Goal: Obtain resource: Download file/media

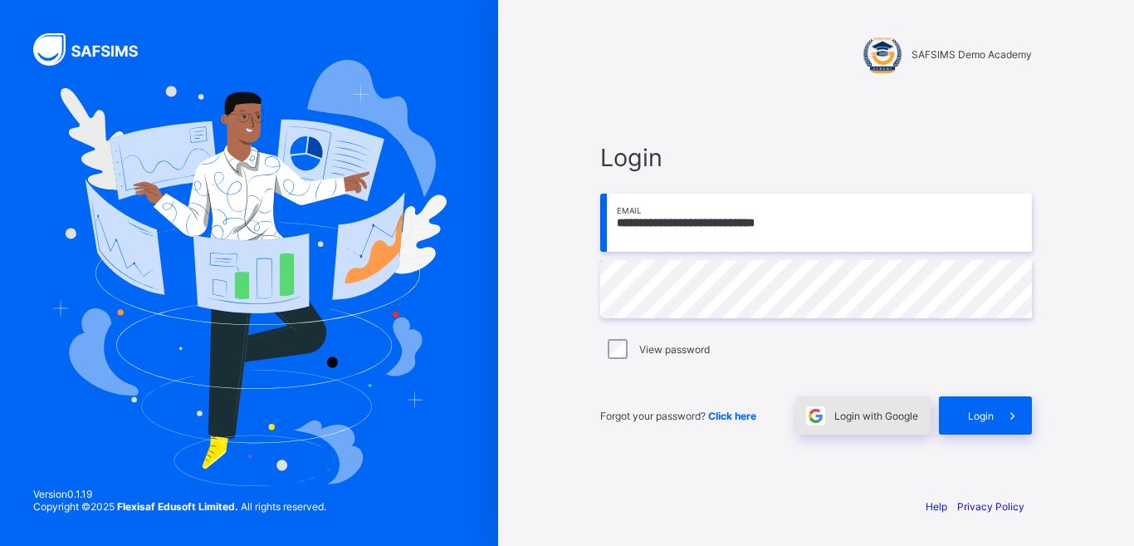
click at [901, 417] on span "Login with Google" at bounding box center [877, 415] width 84 height 12
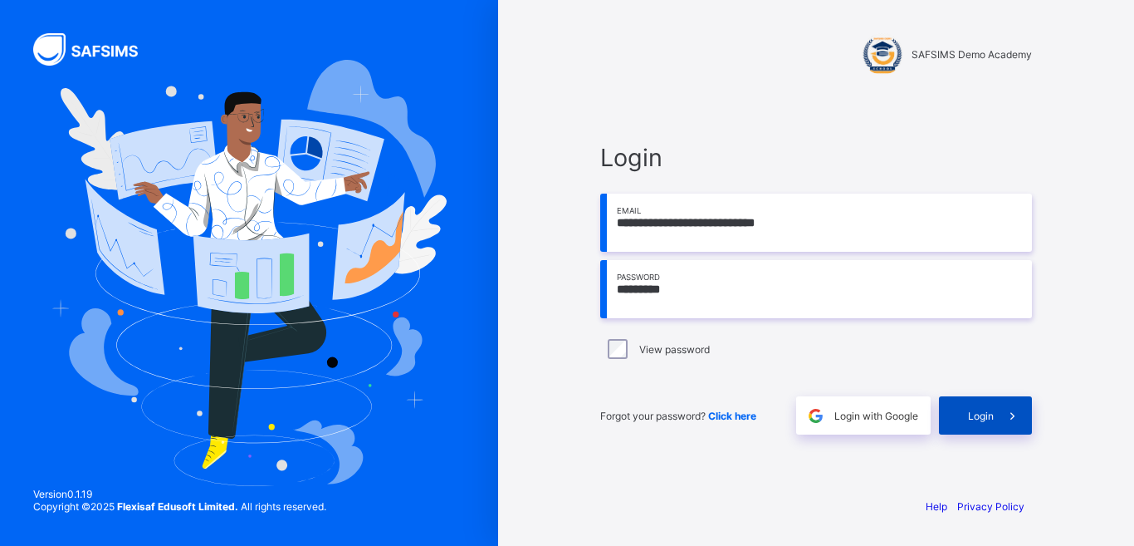
click at [983, 417] on span "Login" at bounding box center [981, 415] width 26 height 12
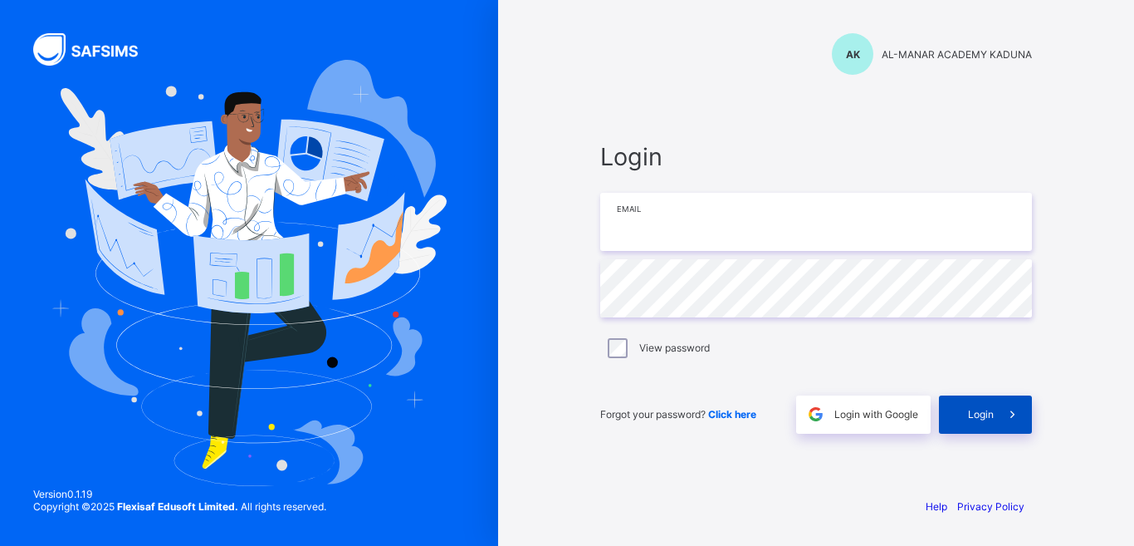
type input "**********"
click at [969, 414] on span "Login" at bounding box center [981, 414] width 26 height 12
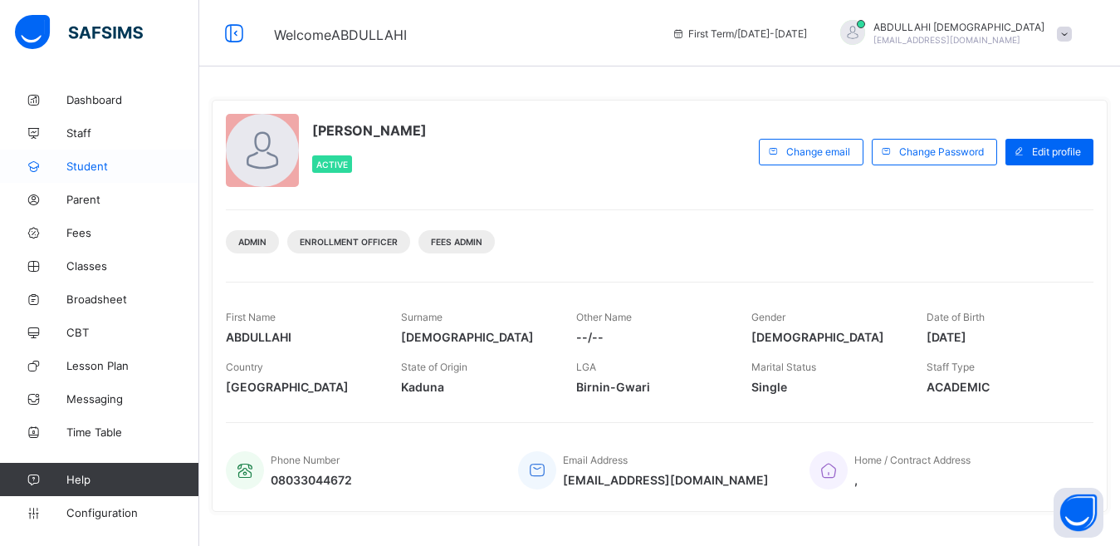
click at [96, 161] on span "Student" at bounding box center [132, 165] width 133 height 13
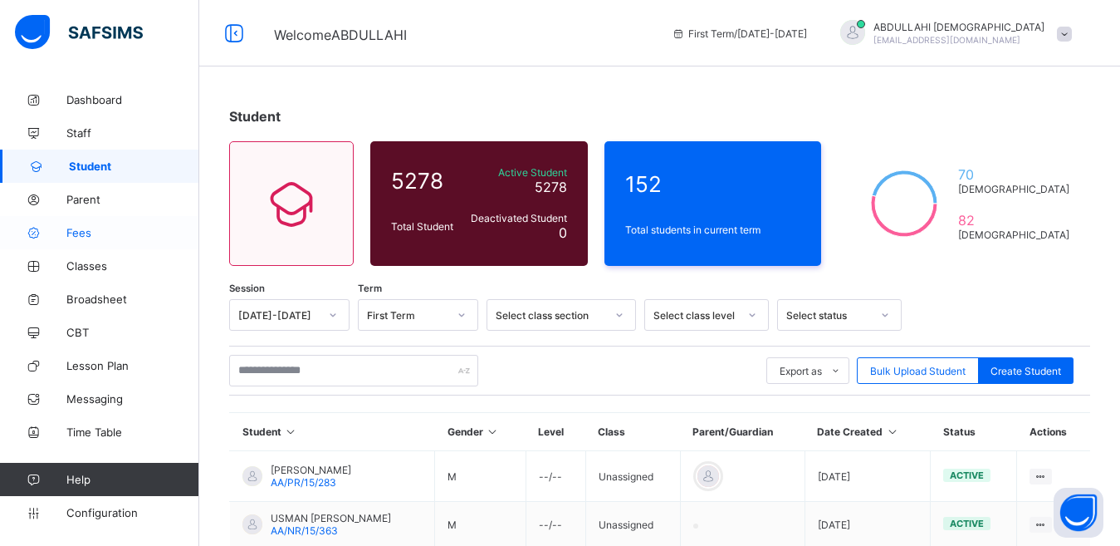
click at [87, 233] on span "Fees" at bounding box center [132, 232] width 133 height 13
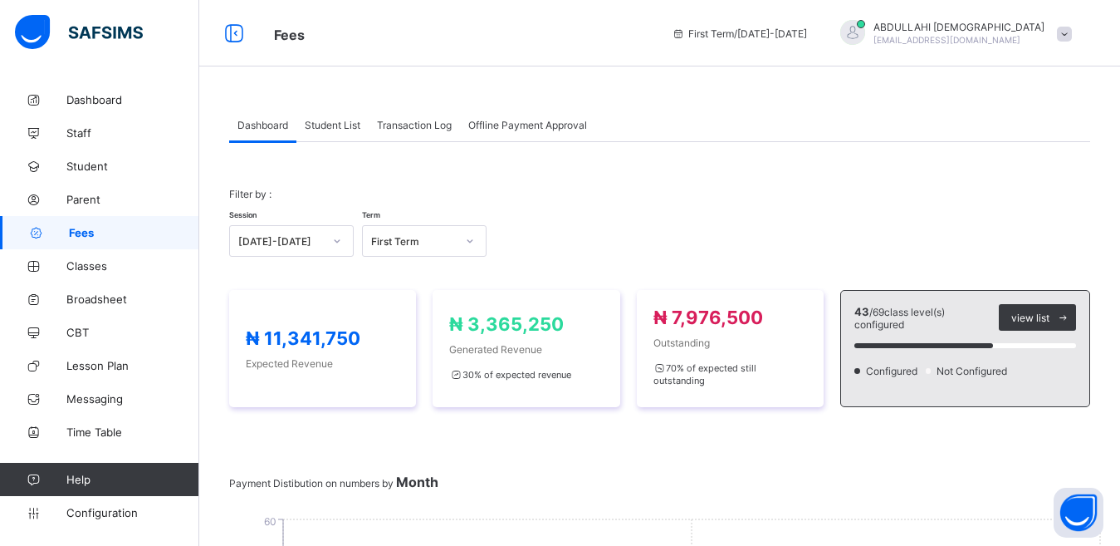
click at [348, 124] on span "Student List" at bounding box center [333, 125] width 56 height 12
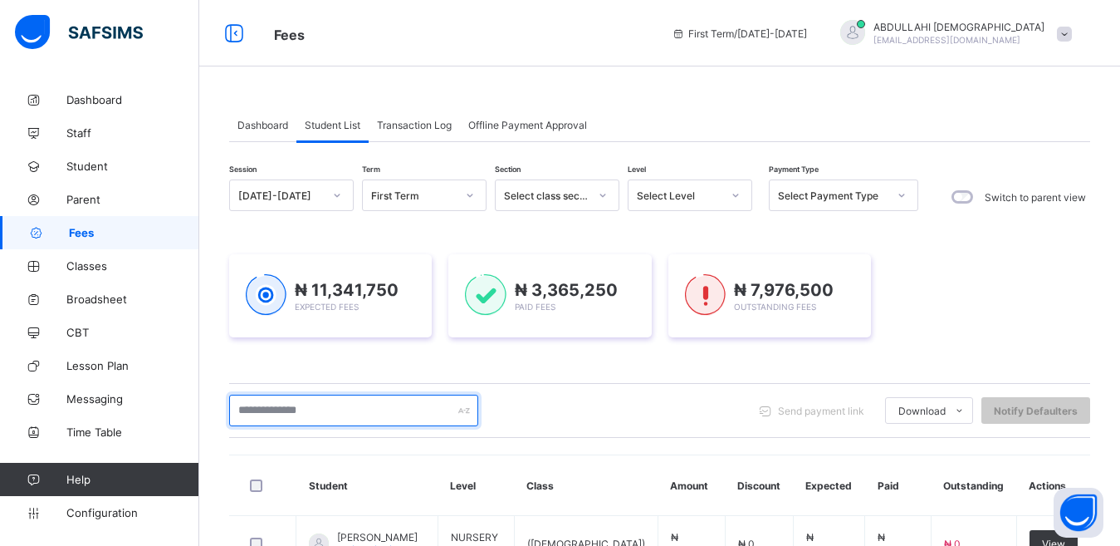
click at [335, 413] on input "text" at bounding box center [353, 410] width 249 height 32
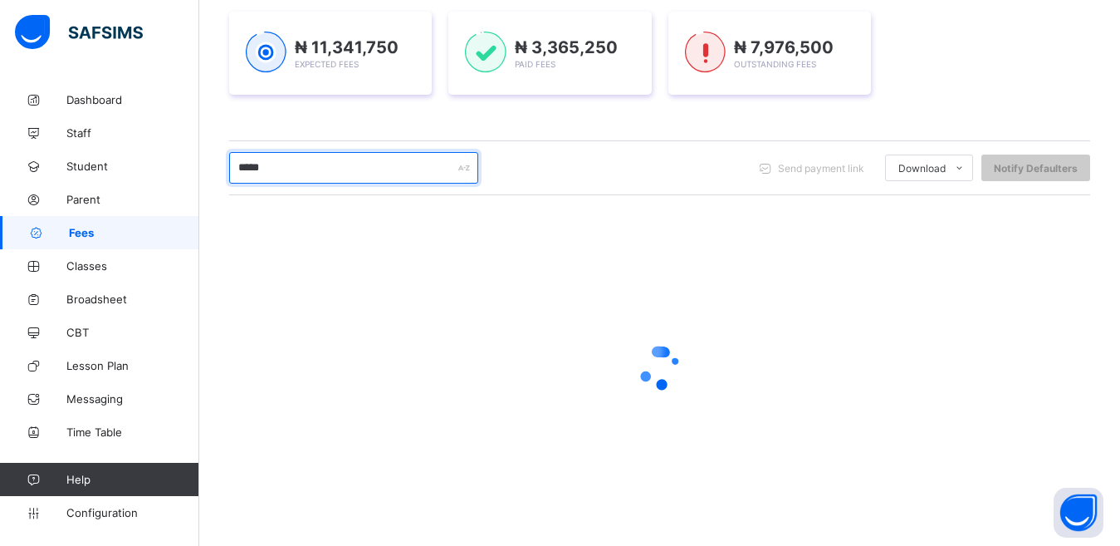
scroll to position [238, 0]
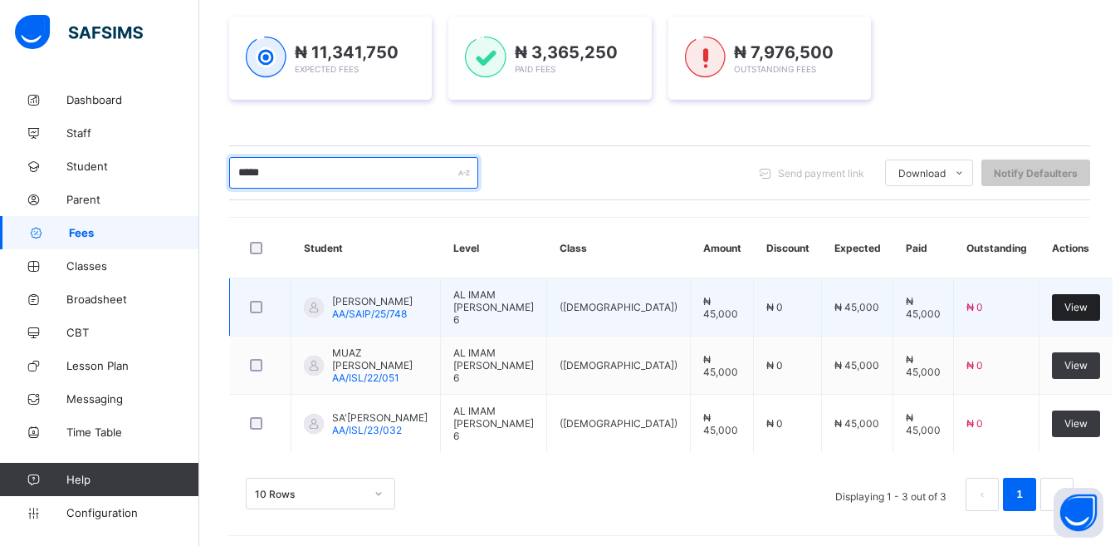
type input "*****"
click at [1073, 306] on span "View" at bounding box center [1076, 307] width 23 height 12
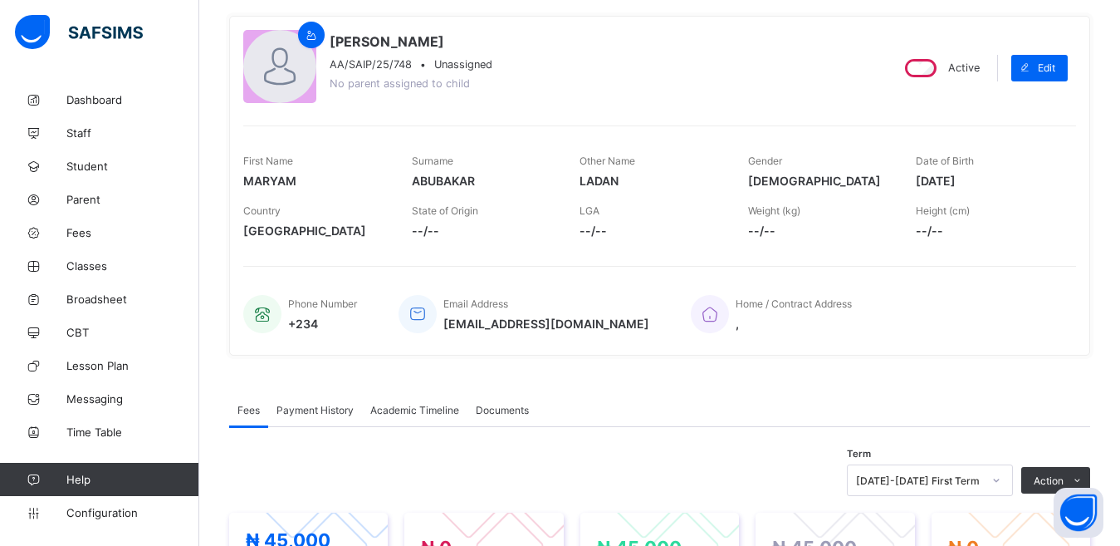
scroll to position [137, 0]
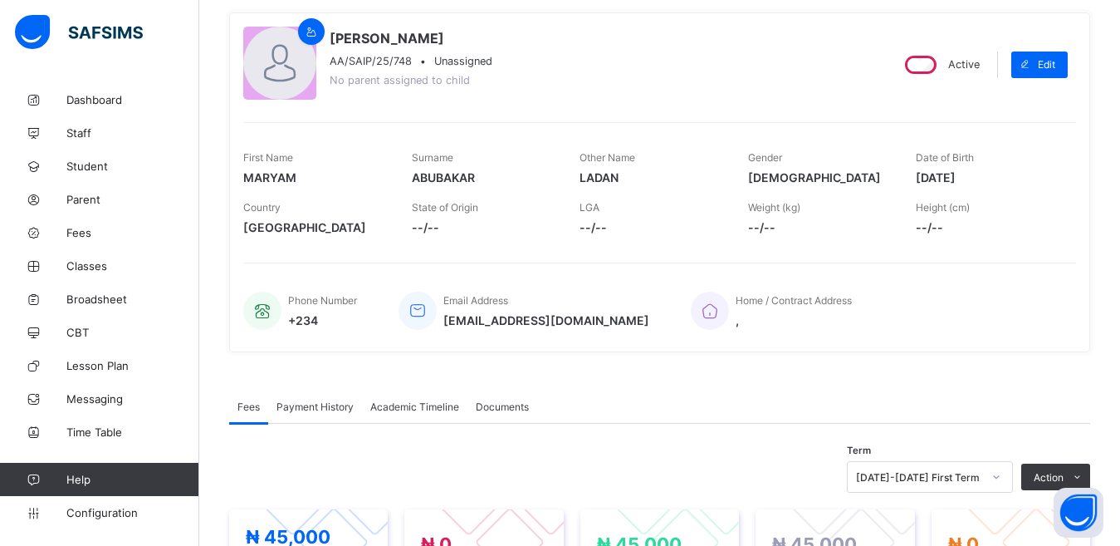
click at [338, 406] on span "Payment History" at bounding box center [315, 406] width 77 height 12
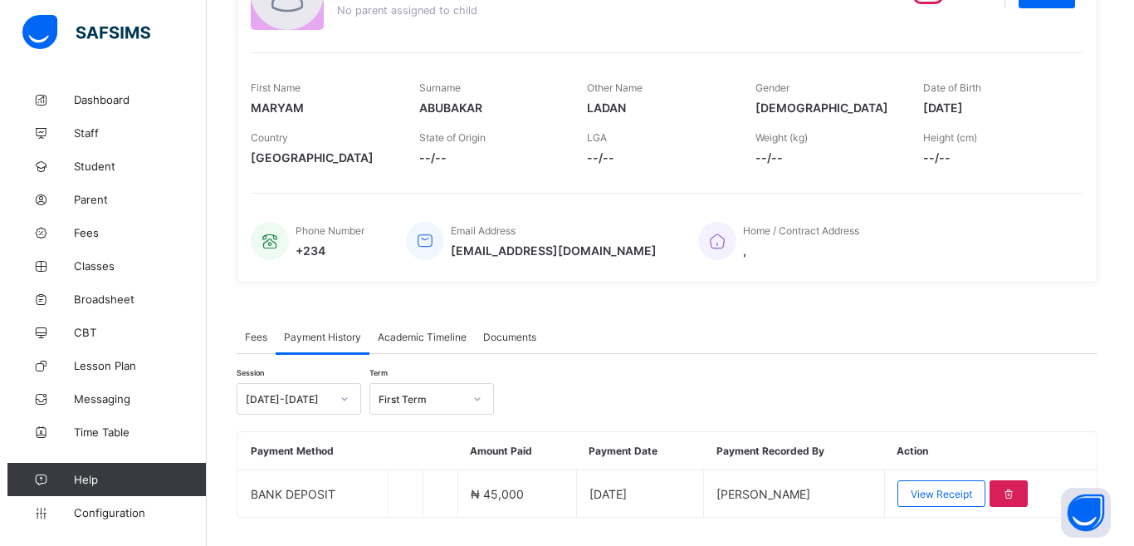
scroll to position [245, 0]
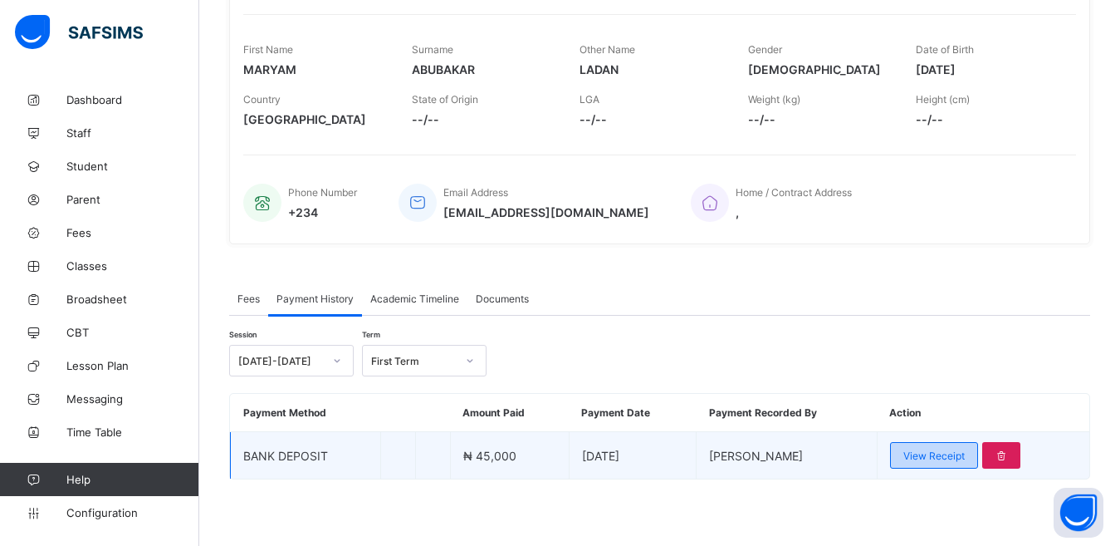
click at [943, 456] on span "View Receipt" at bounding box center [934, 455] width 61 height 12
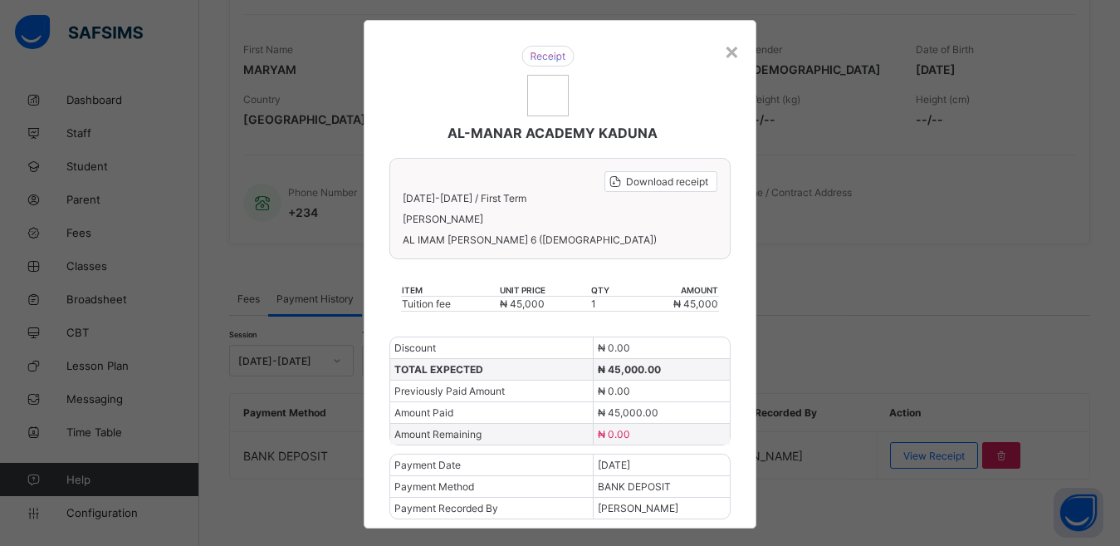
scroll to position [22, 0]
click at [655, 181] on span "Download receipt" at bounding box center [667, 181] width 82 height 12
click at [670, 186] on span "Download receipt" at bounding box center [667, 181] width 82 height 12
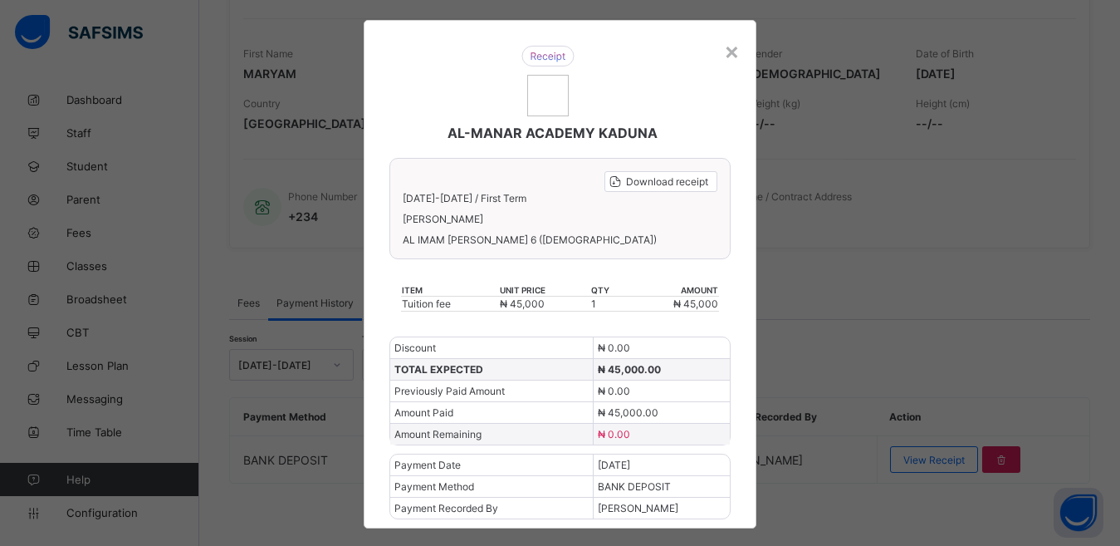
click at [369, 191] on div "AL-MANAR ACADEMY KADUNA Download receipt 2025-2026 / First Term MARYAM LADAN AB…" at bounding box center [560, 274] width 392 height 508
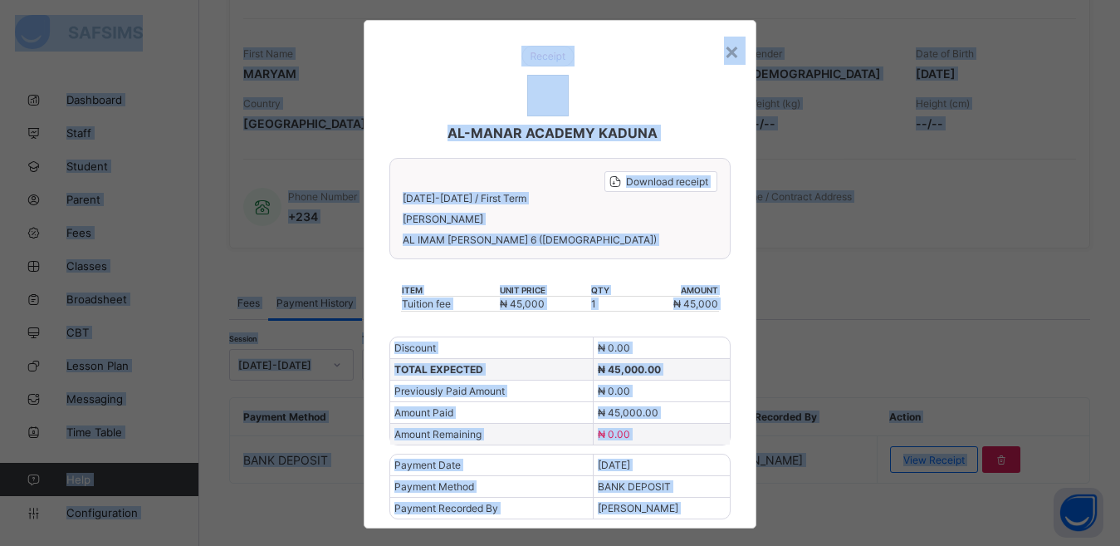
click at [412, 100] on div "AL-MANAR ACADEMY KADUNA" at bounding box center [548, 93] width 350 height 129
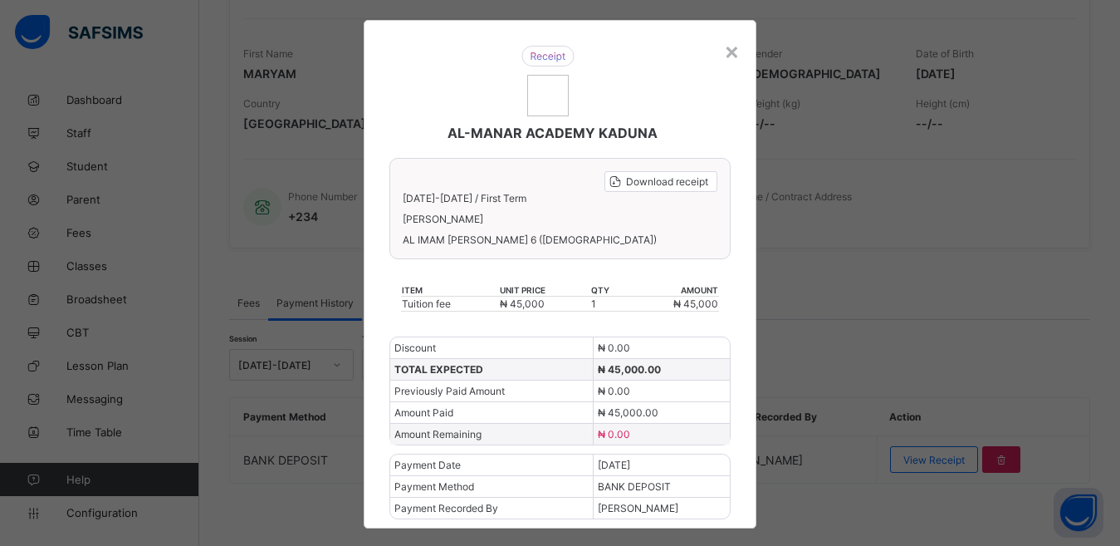
click at [435, 128] on div "AL-MANAR ACADEMY KADUNA" at bounding box center [548, 93] width 350 height 129
click at [535, 34] on div "AL-MANAR ACADEMY KADUNA" at bounding box center [548, 93] width 350 height 129
click at [544, 53] on img at bounding box center [548, 56] width 53 height 21
click at [661, 181] on span "Download receipt" at bounding box center [667, 181] width 82 height 12
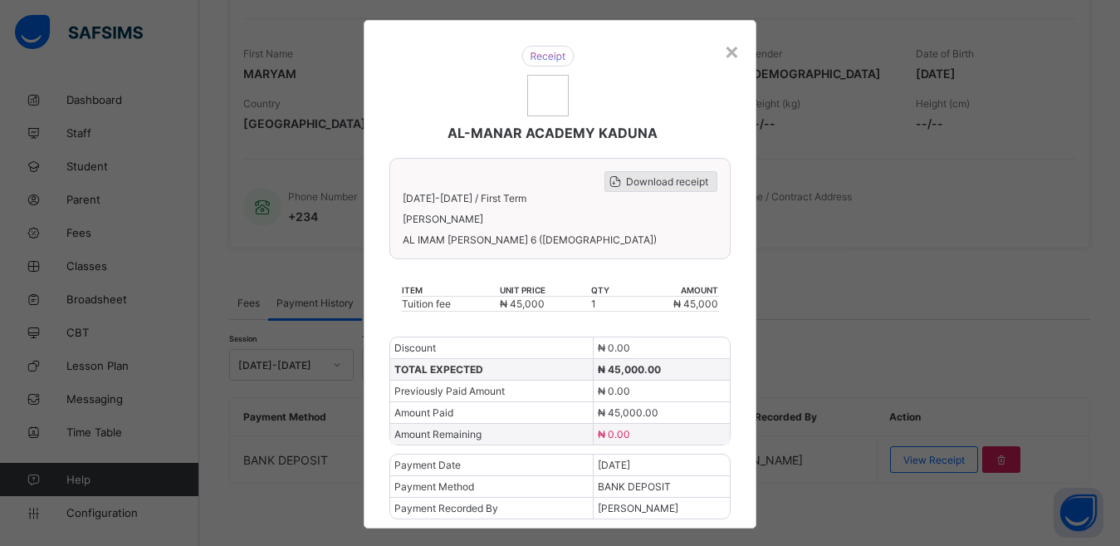
scroll to position [0, 0]
